Goal: Find specific page/section: Find specific page/section

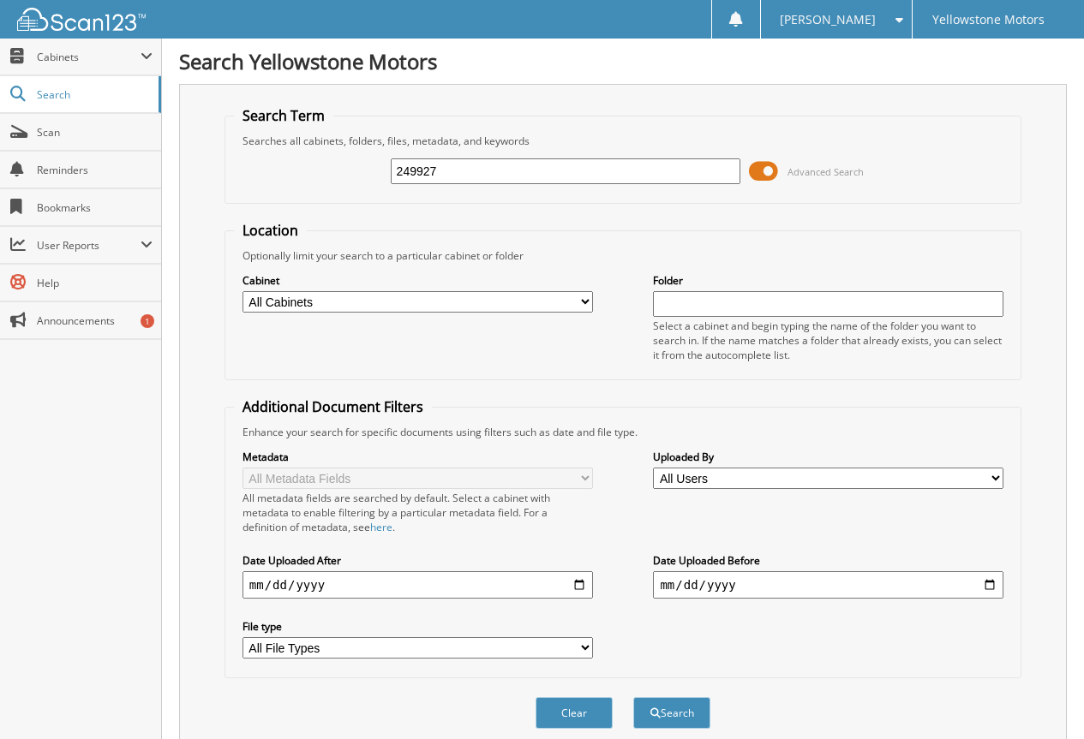
type input "249927"
click at [633, 697] on button "Search" at bounding box center [671, 713] width 77 height 32
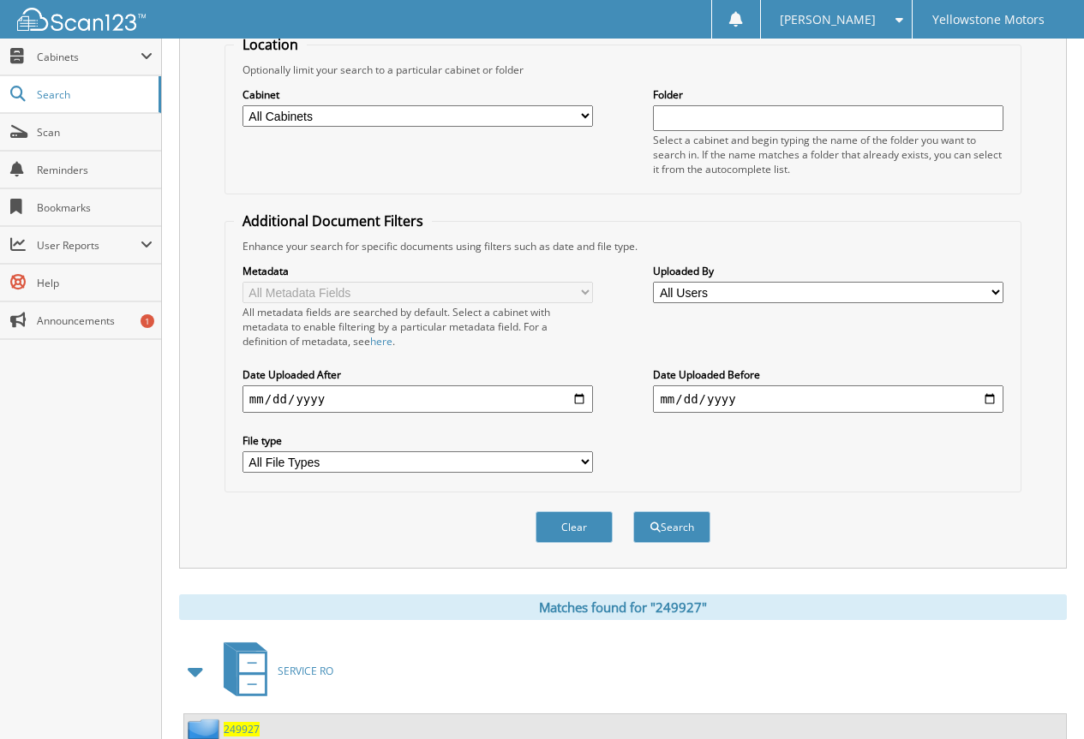
scroll to position [343, 0]
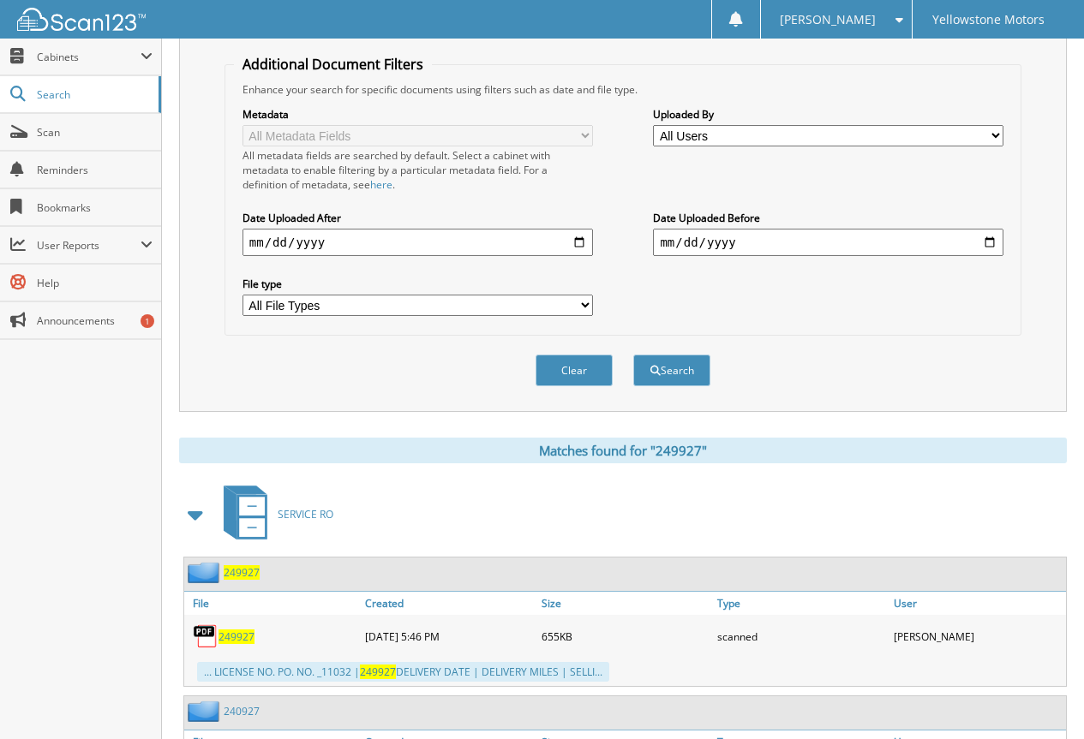
click at [238, 636] on span "249927" at bounding box center [236, 637] width 36 height 15
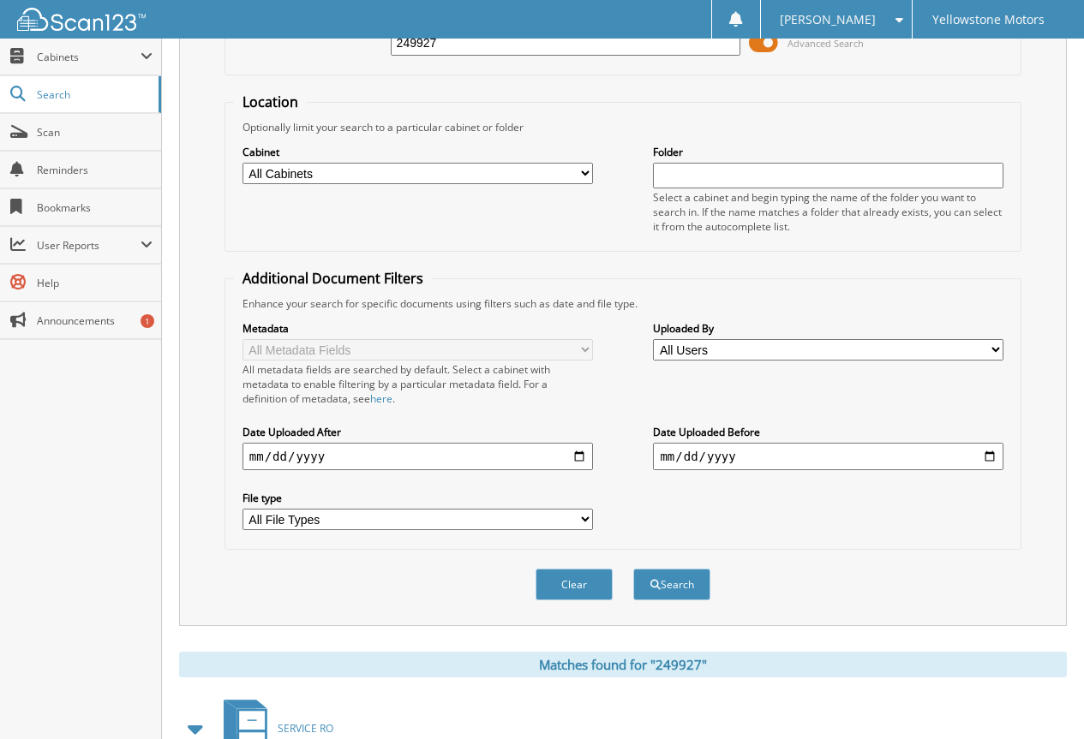
scroll to position [0, 0]
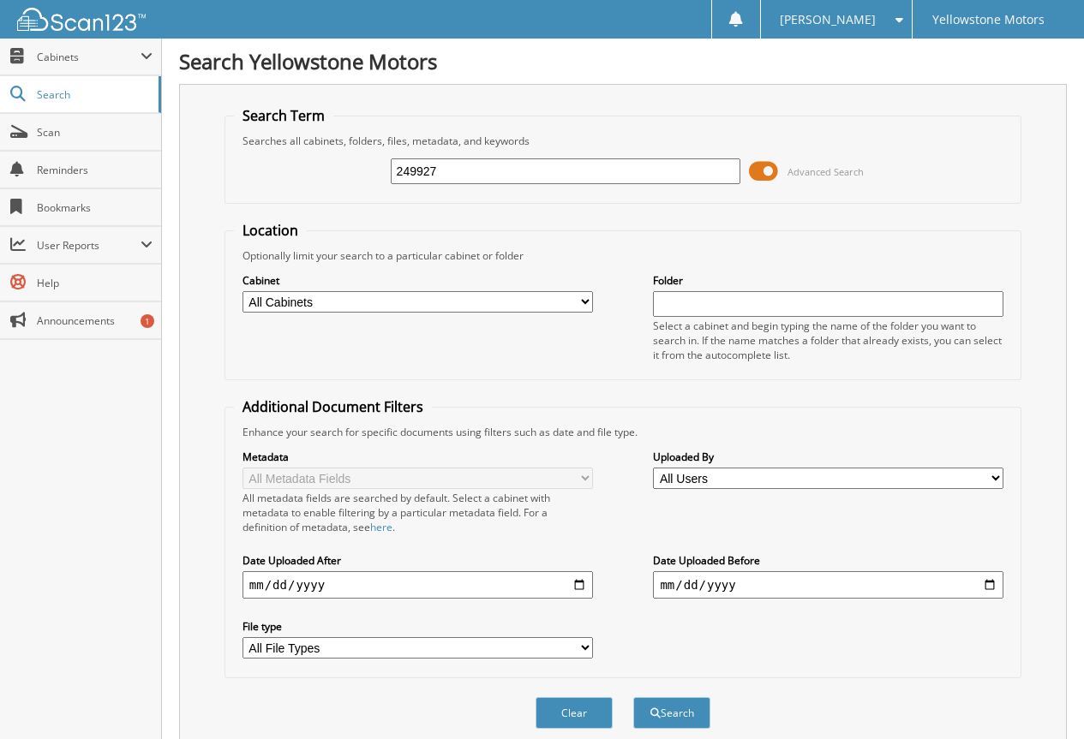
click at [495, 173] on input "249927" at bounding box center [566, 171] width 350 height 26
type input "251499"
click at [633, 697] on button "Search" at bounding box center [671, 713] width 77 height 32
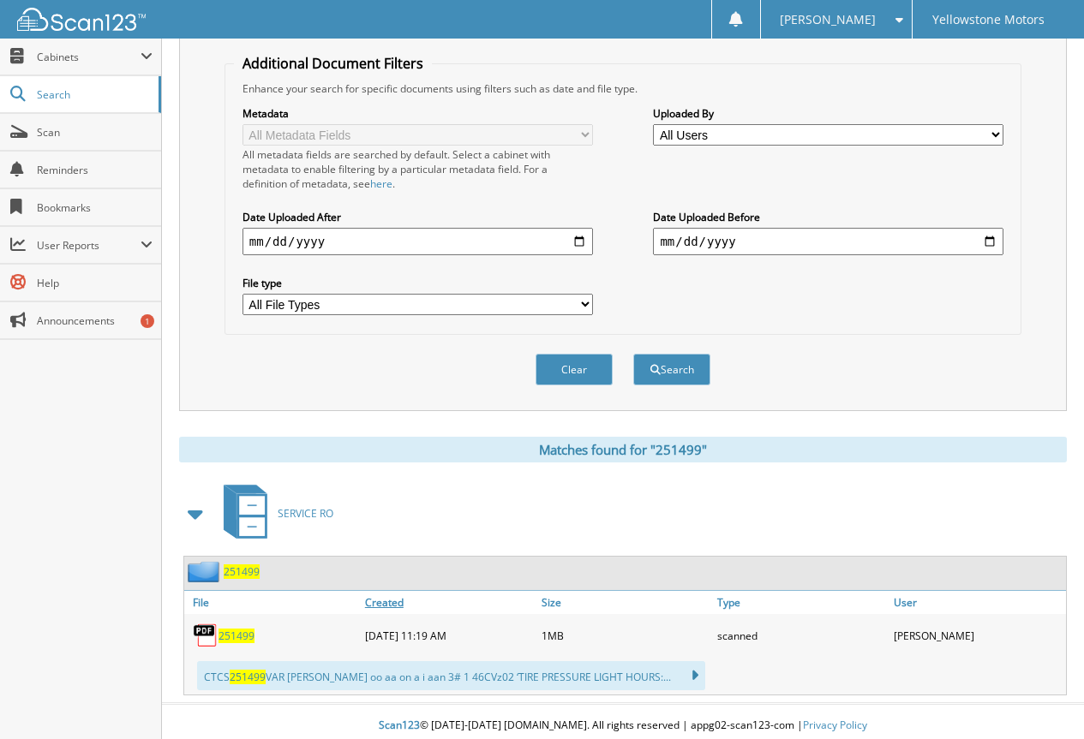
scroll to position [352, 0]
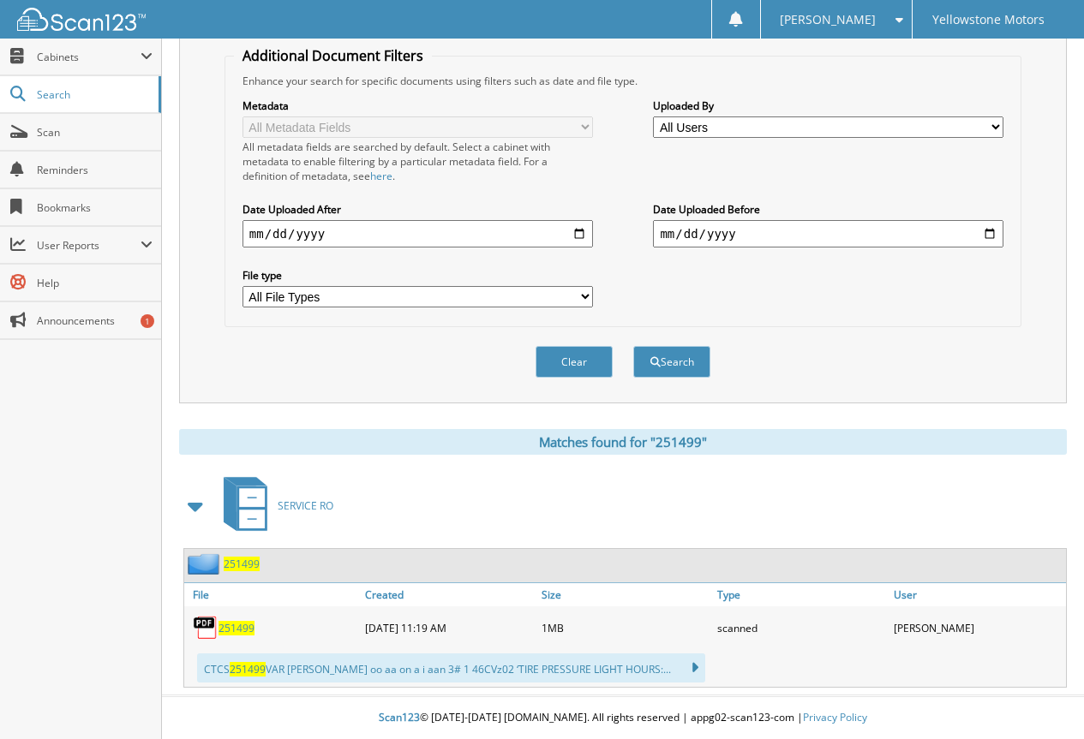
click at [241, 632] on span "251499" at bounding box center [236, 628] width 36 height 15
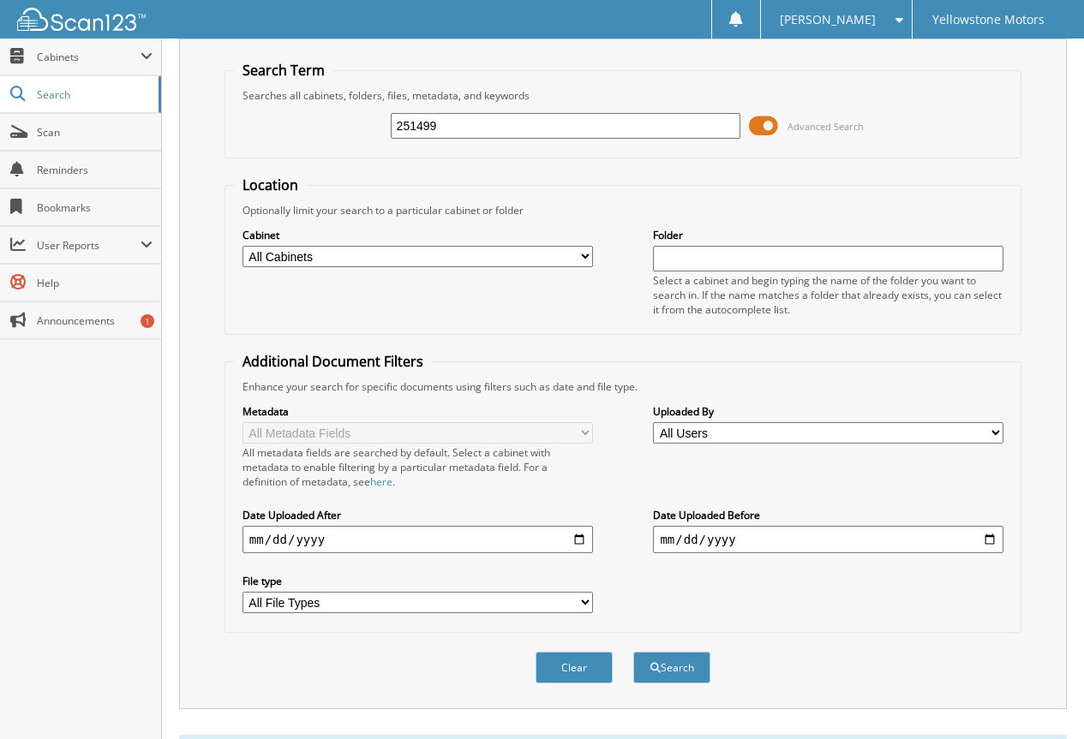
scroll to position [0, 0]
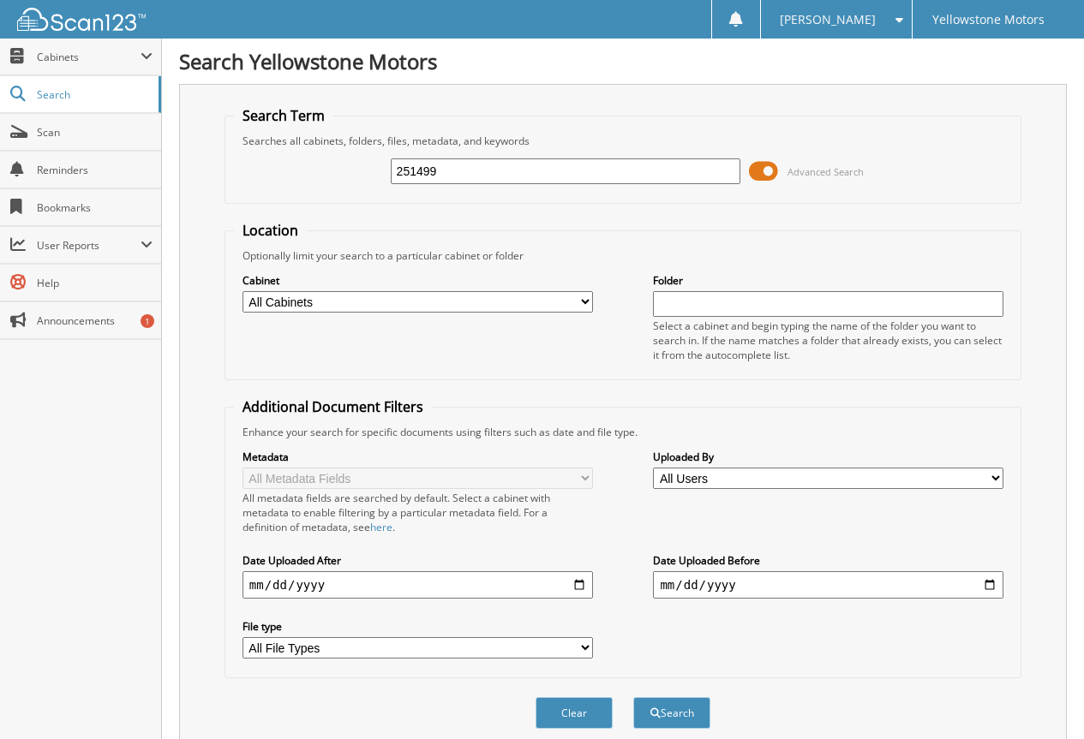
click at [607, 166] on input "251499" at bounding box center [566, 171] width 350 height 26
type input "250491"
click at [633, 697] on button "Search" at bounding box center [671, 713] width 77 height 32
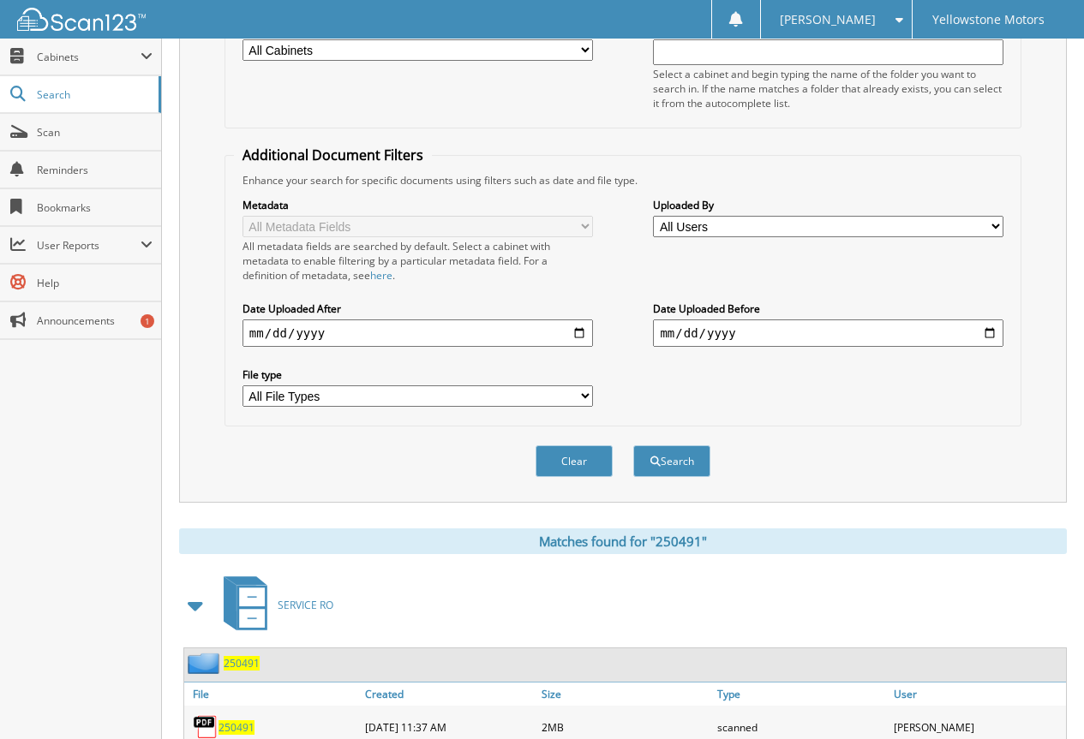
scroll to position [343, 0]
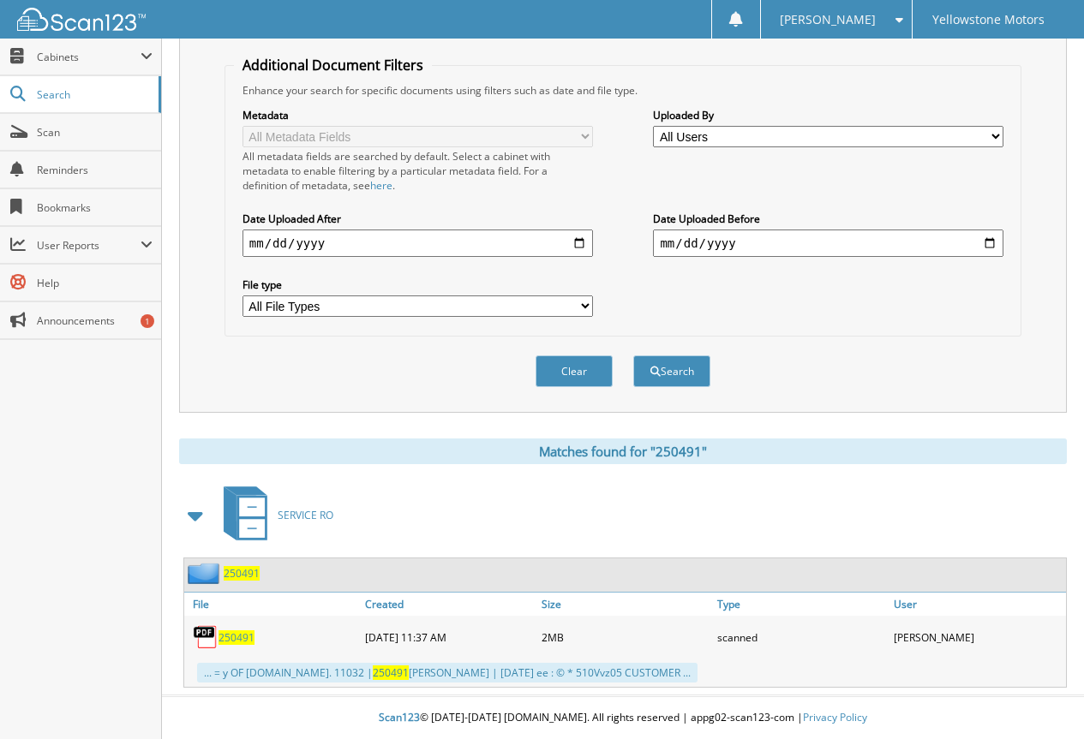
click at [242, 636] on span "250491" at bounding box center [236, 637] width 36 height 15
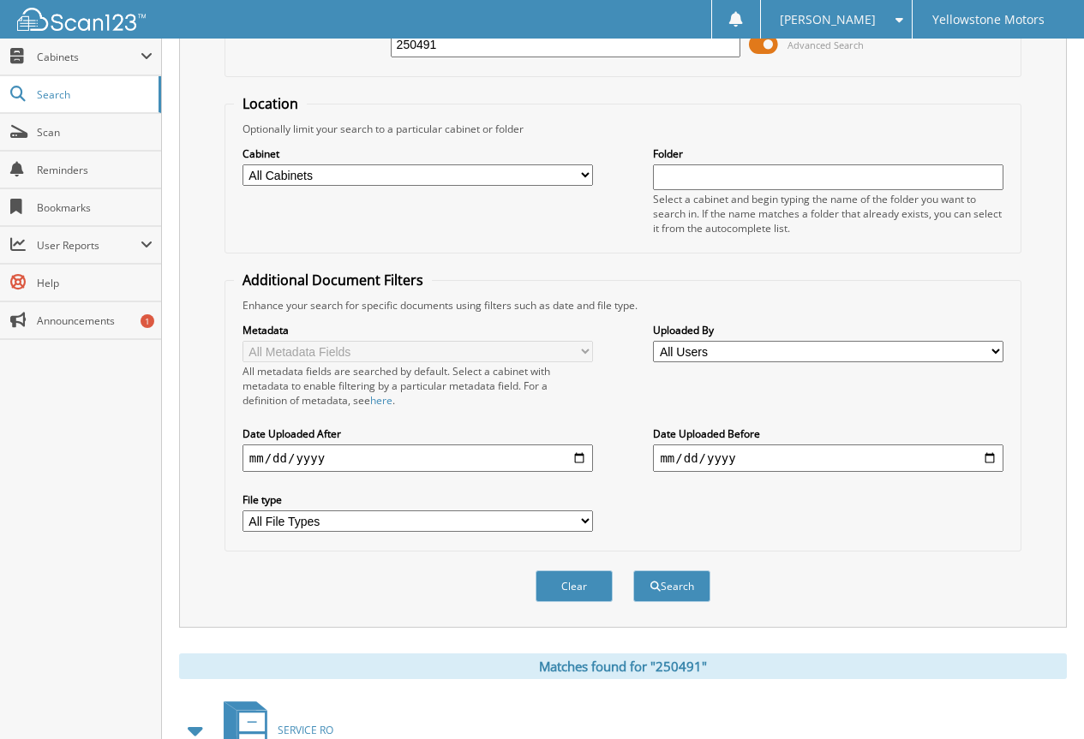
scroll to position [0, 0]
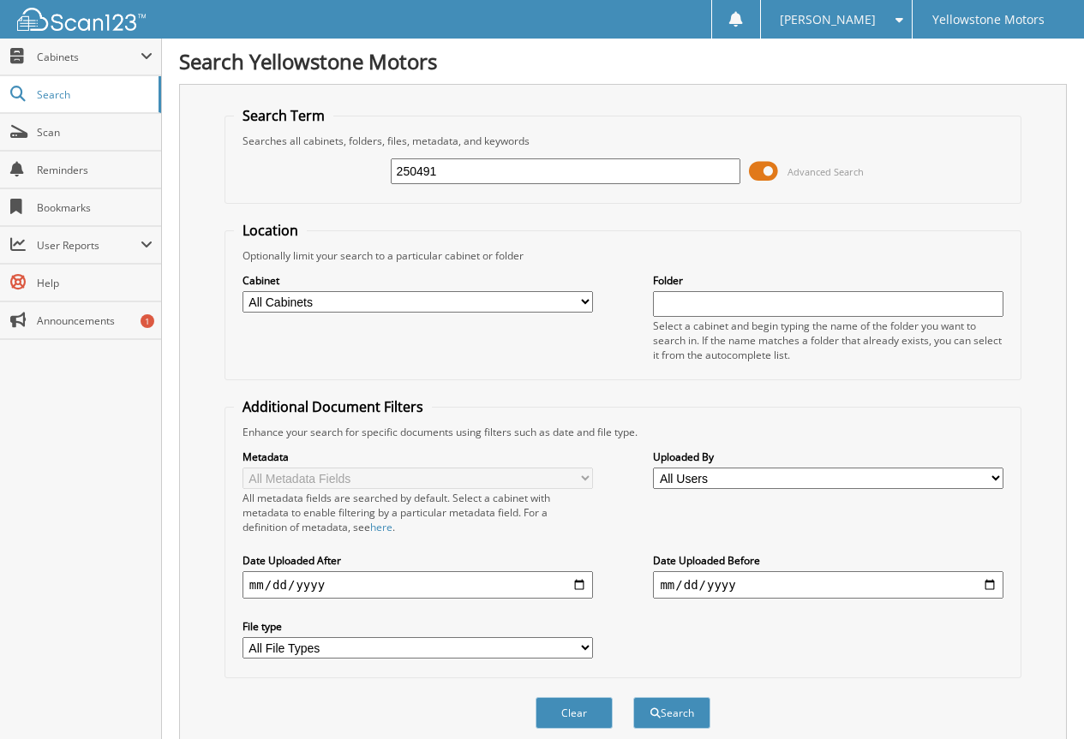
click at [473, 186] on div "250491 Advanced Search" at bounding box center [623, 171] width 778 height 46
click at [480, 172] on input "250491" at bounding box center [566, 171] width 350 height 26
paste input "1499"
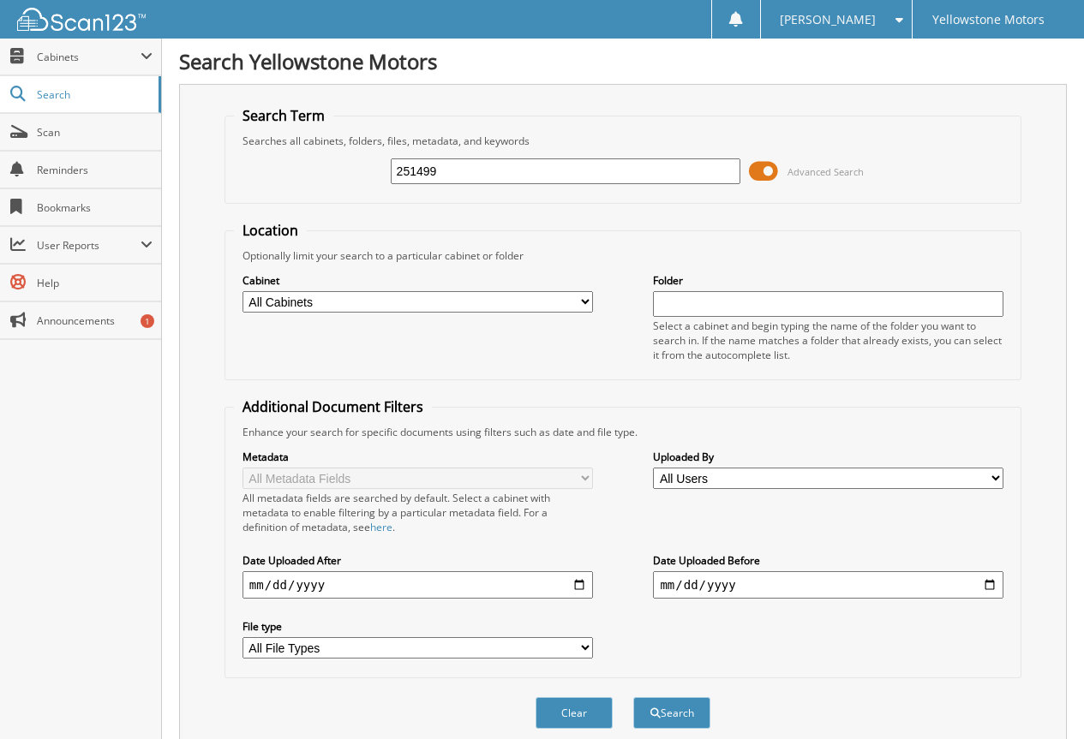
type input "251499"
click at [633, 697] on button "Search" at bounding box center [671, 713] width 77 height 32
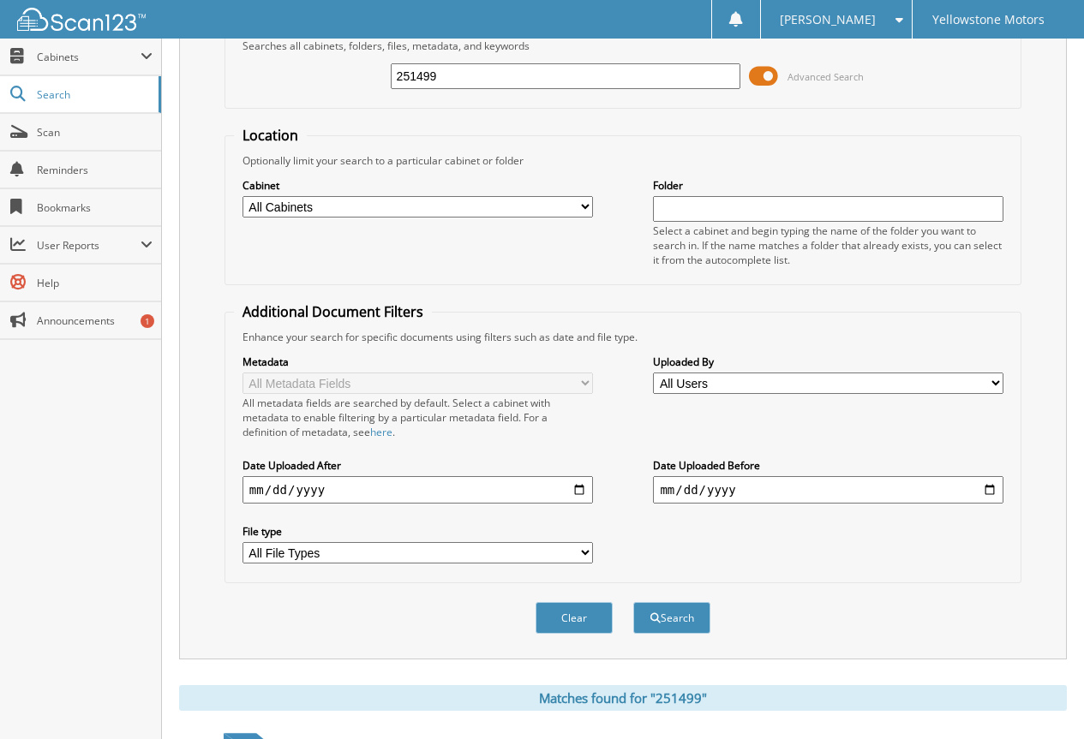
scroll to position [352, 0]
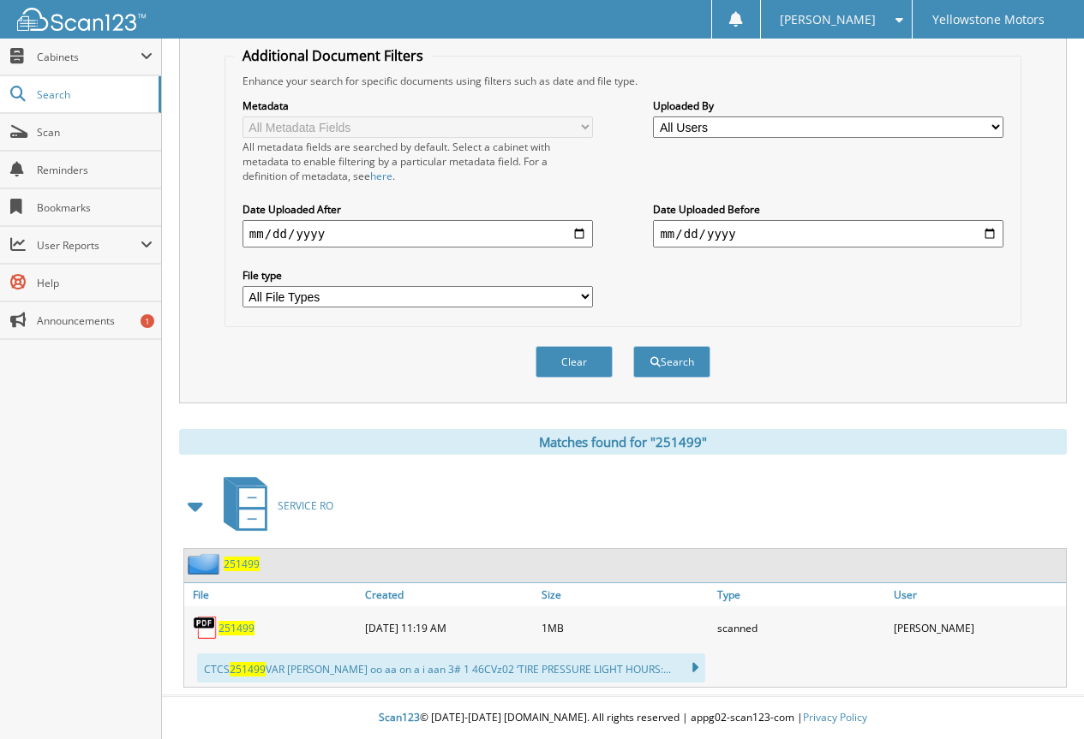
click at [240, 633] on span "251499" at bounding box center [236, 628] width 36 height 15
